Goal: Check status: Check status

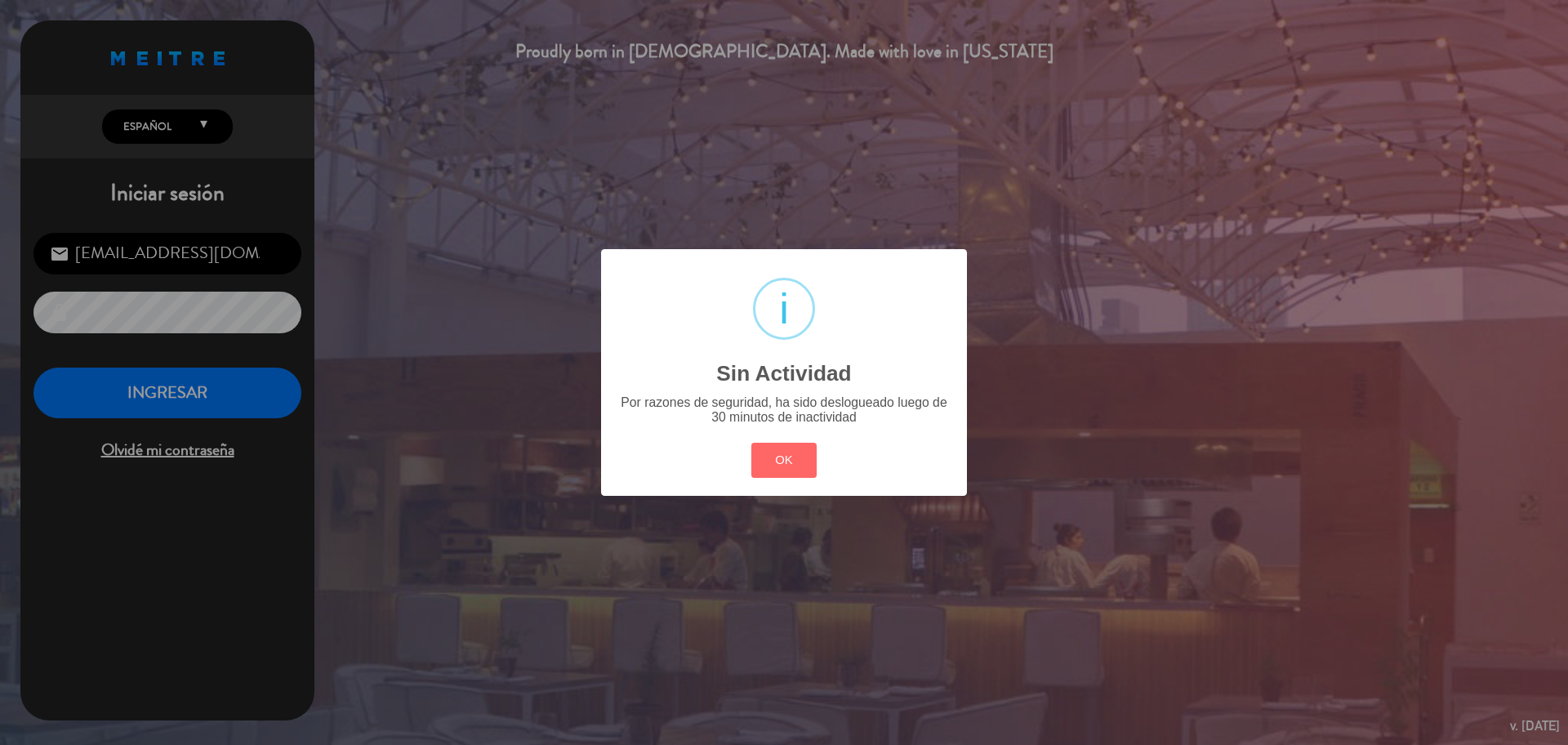
click at [788, 455] on button "OK" at bounding box center [784, 461] width 66 height 36
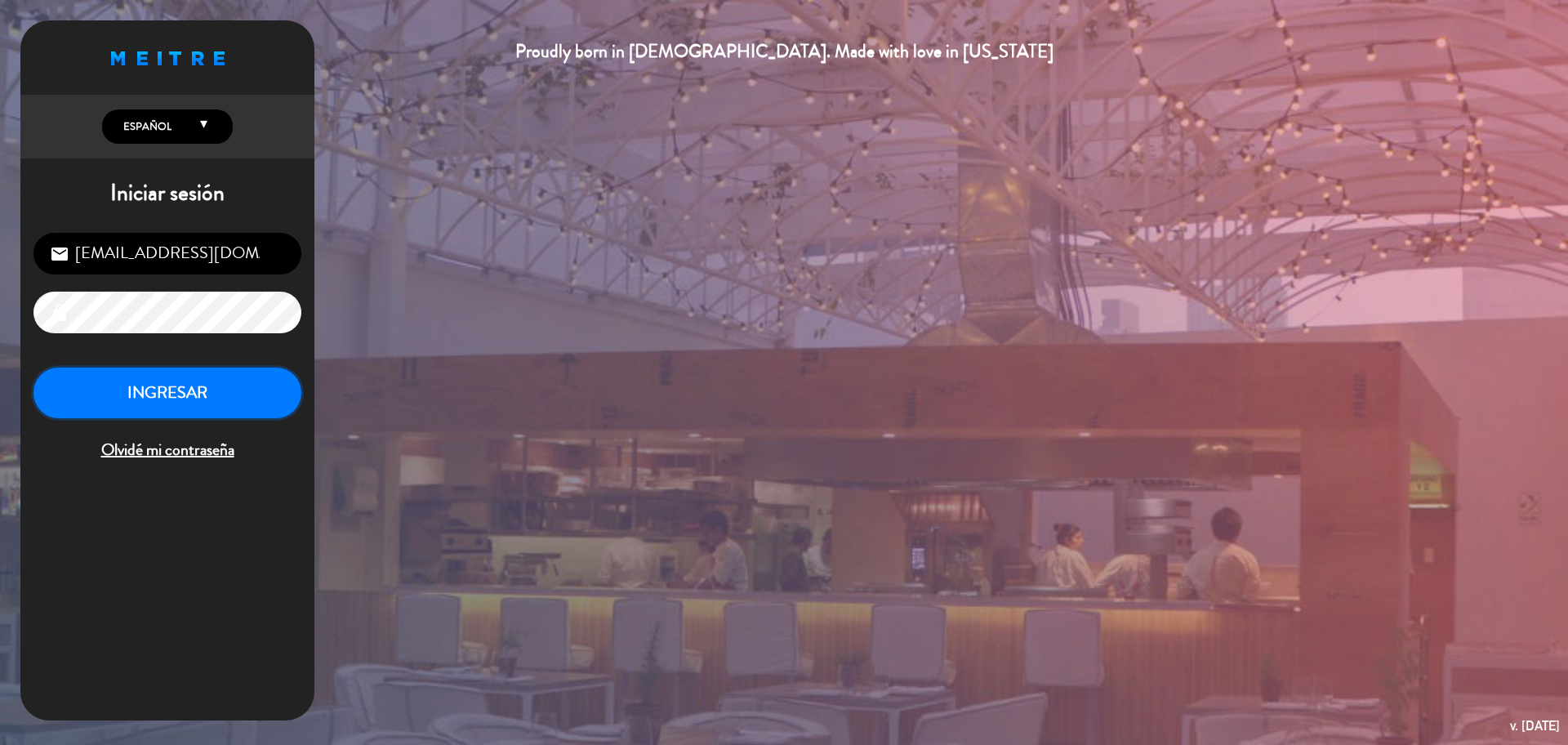
click at [210, 397] on button "INGRESAR" at bounding box center [167, 393] width 268 height 51
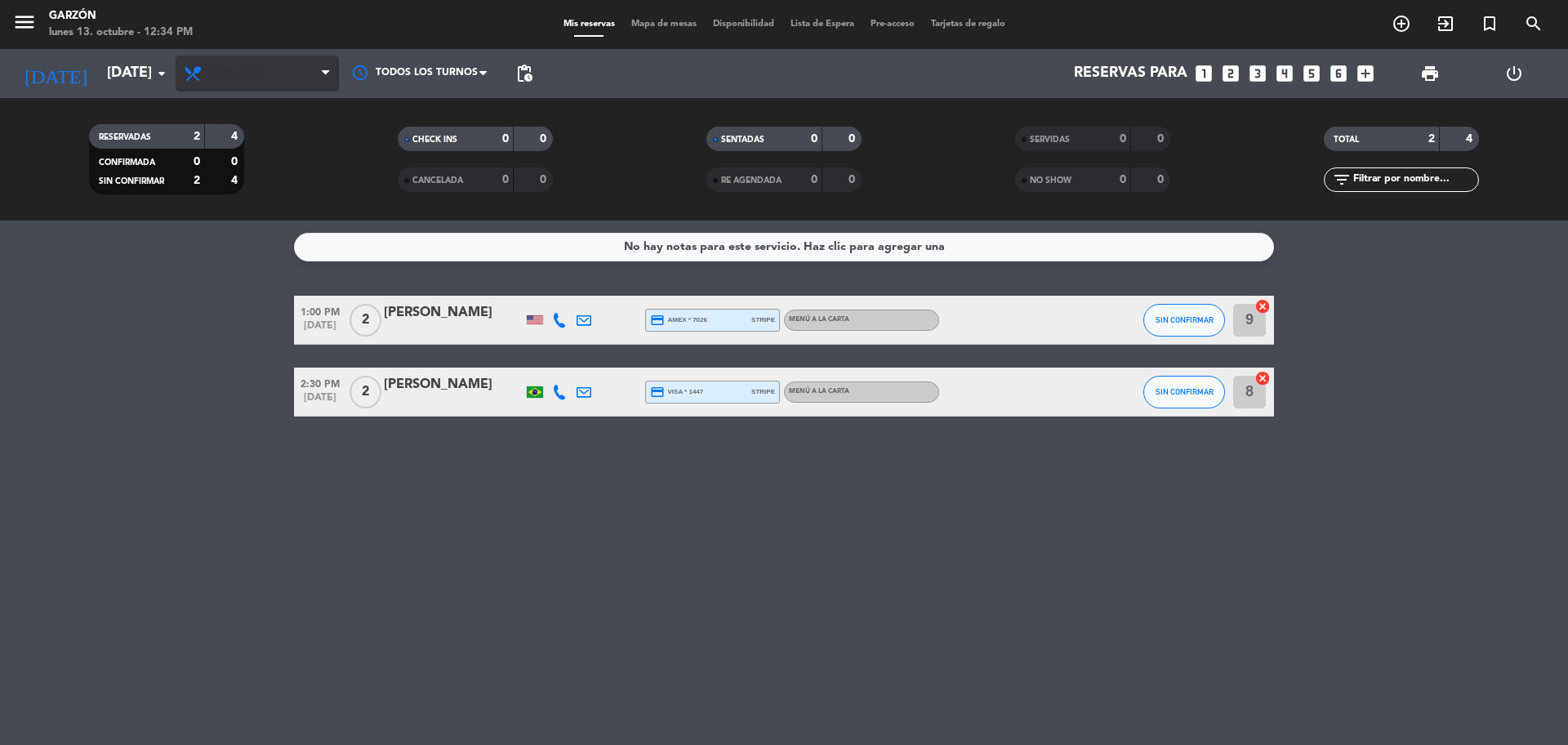
click at [302, 86] on span "Almuerzo" at bounding box center [257, 73] width 163 height 36
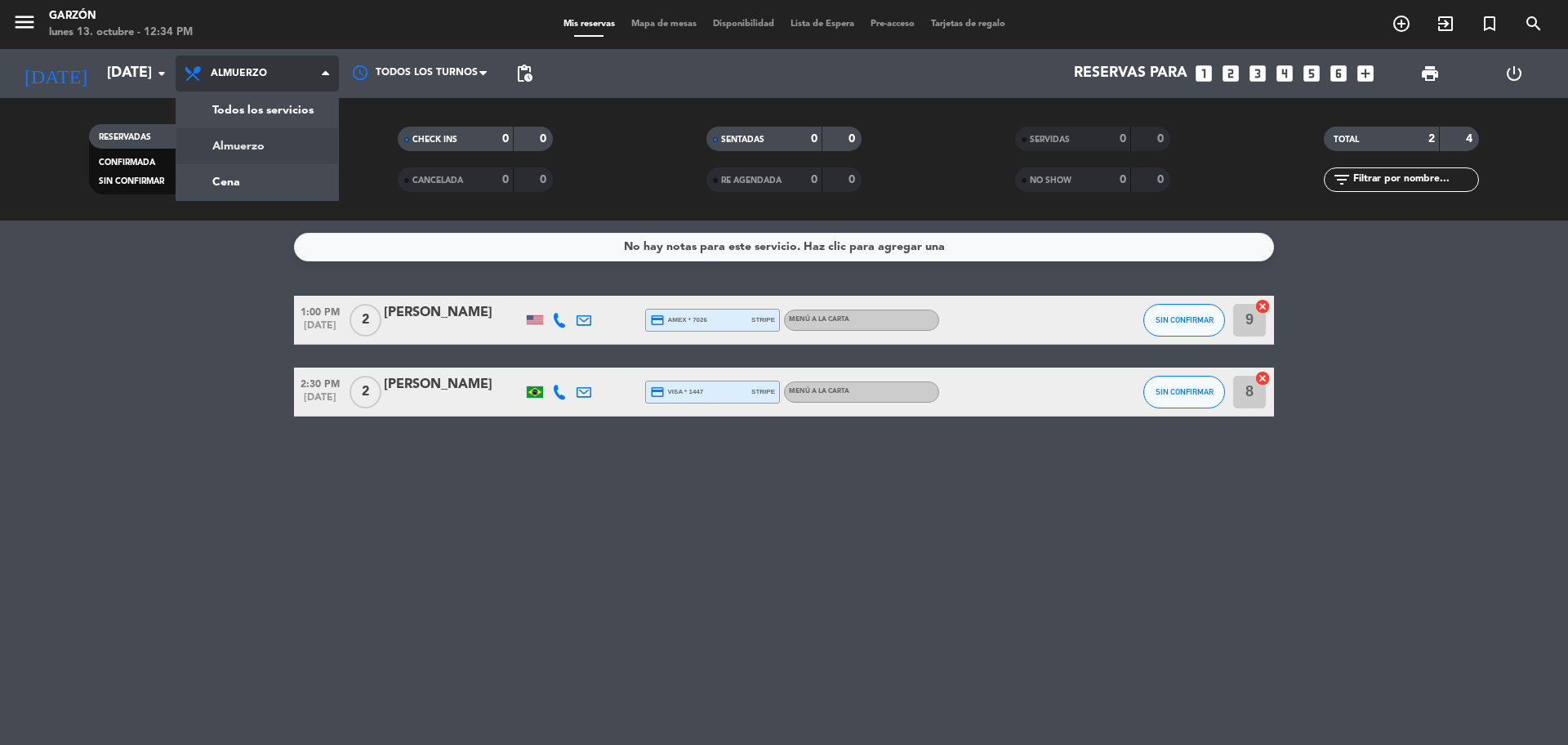
click at [291, 166] on div "menu Garzón lunes 13. octubre - 12:34 PM Mis reservas Mapa de mesas Disponibili…" at bounding box center [784, 110] width 1568 height 220
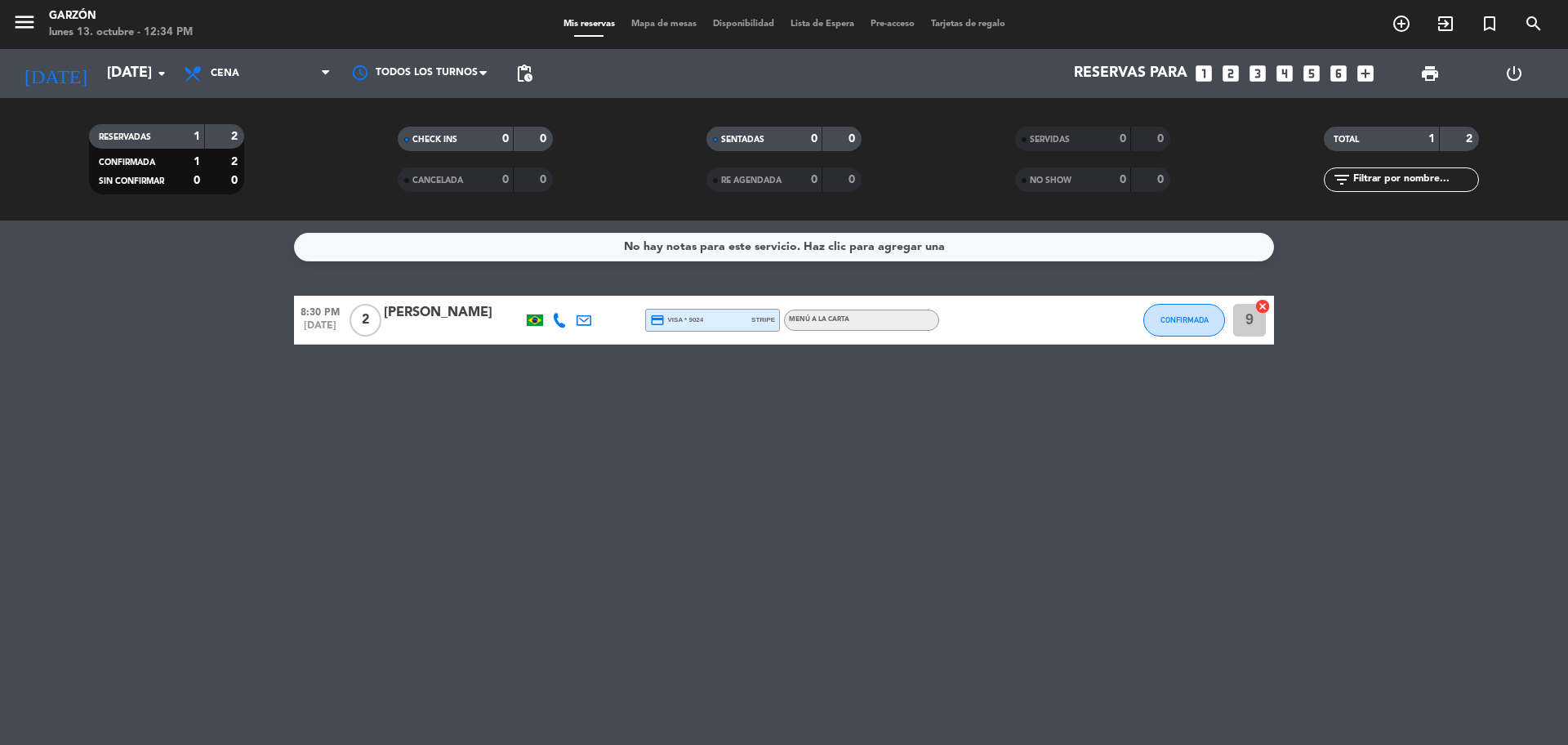
click at [320, 94] on div "Todos los servicios Almuerzo Cena Cena Todos los servicios Almuerzo Cena" at bounding box center [257, 74] width 163 height 49
click at [320, 83] on span "Cena" at bounding box center [257, 73] width 163 height 36
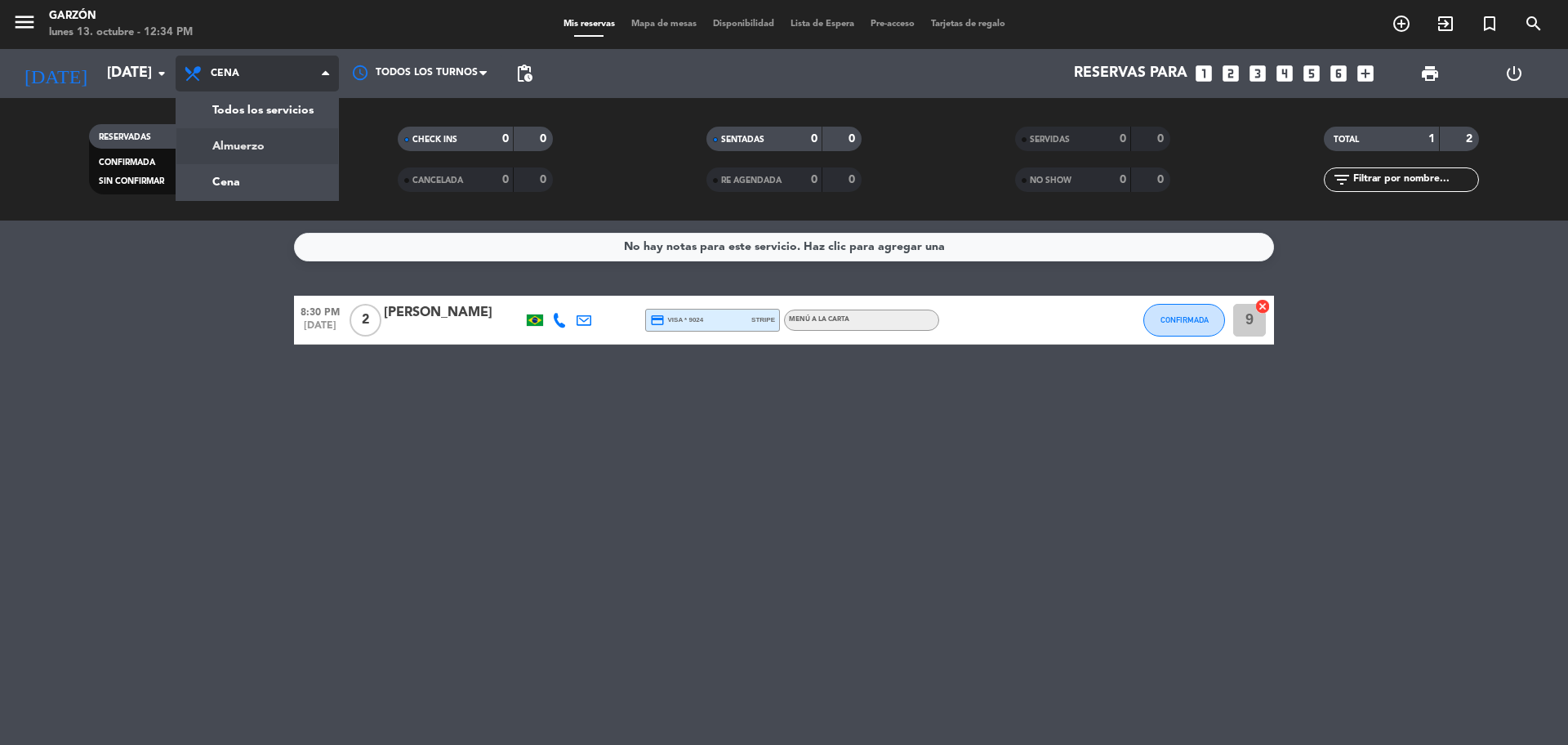
click at [285, 134] on div "menu Garzón lunes 13. octubre - 12:34 PM Mis reservas Mapa de mesas Disponibili…" at bounding box center [784, 110] width 1568 height 220
